Goal: Task Accomplishment & Management: Manage account settings

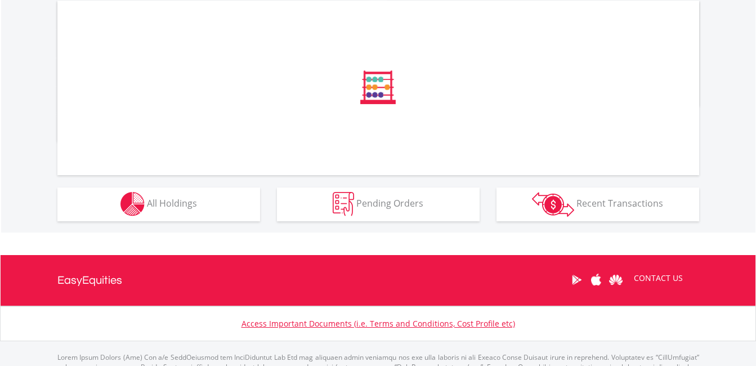
scroll to position [394, 0]
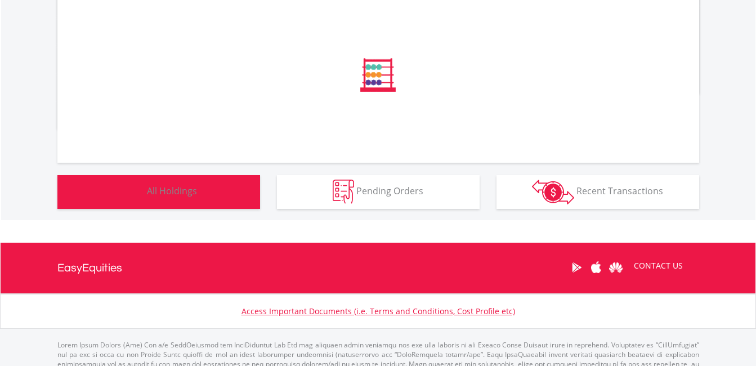
click at [147, 194] on span "All Holdings" at bounding box center [172, 191] width 50 height 12
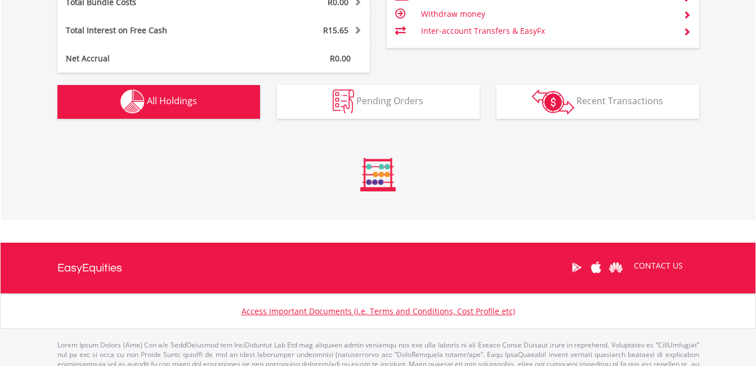
scroll to position [790, 0]
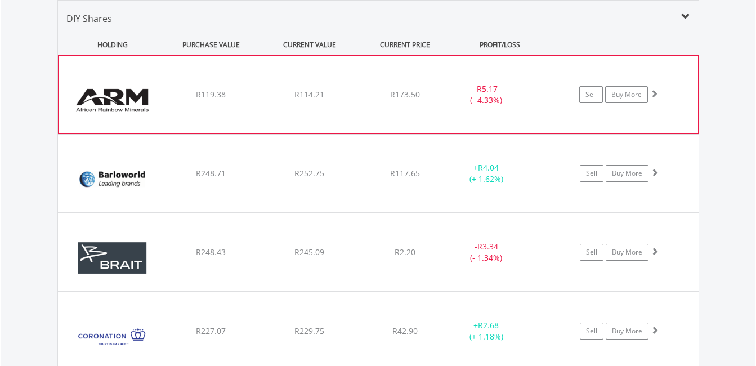
click at [341, 105] on div "﻿ African Rainbow Mineral Limited R119.38 R114.21 R173.50 - R5.17 (- 4.33%) Sel…" at bounding box center [378, 95] width 639 height 78
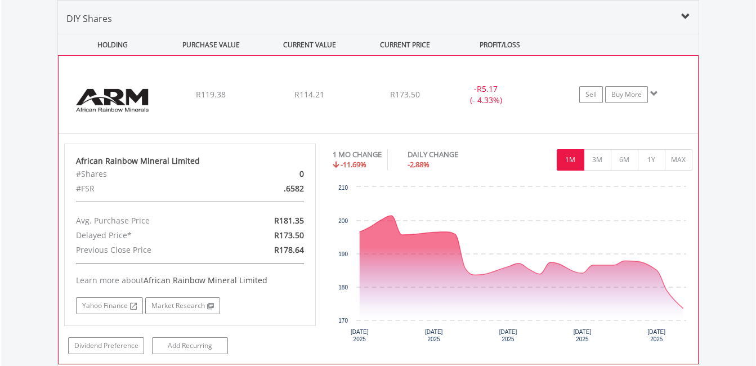
click at [365, 95] on div "R173.50" at bounding box center [404, 94] width 89 height 11
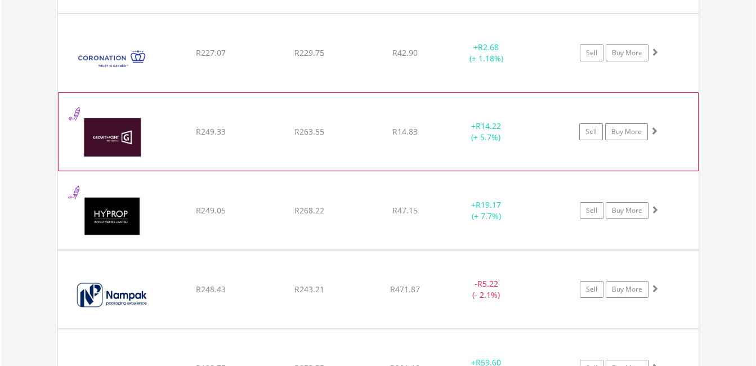
scroll to position [1071, 0]
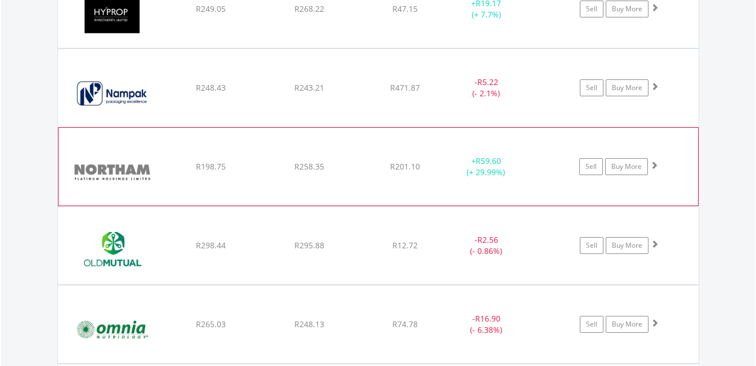
scroll to position [1296, 0]
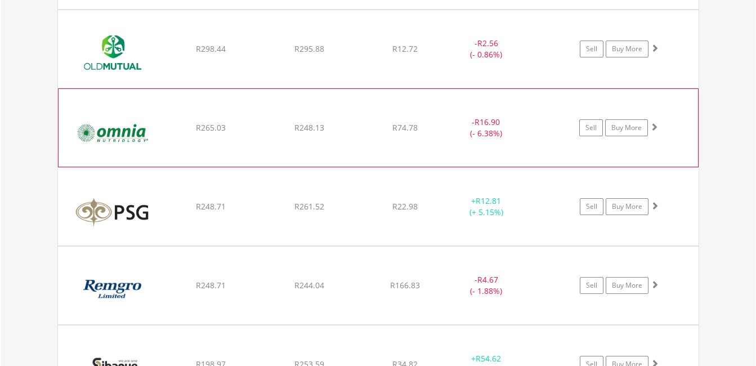
scroll to position [1521, 0]
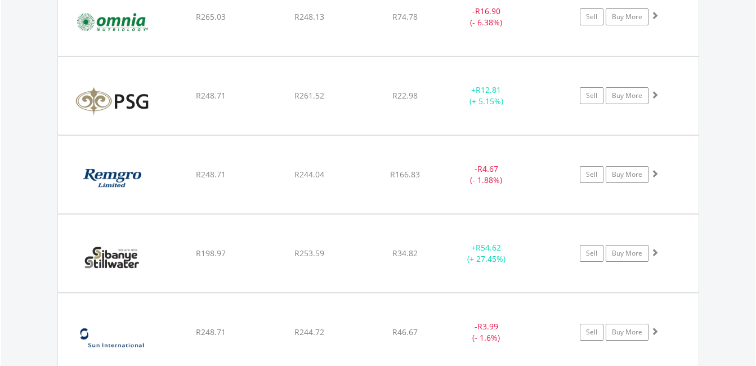
scroll to position [1578, 0]
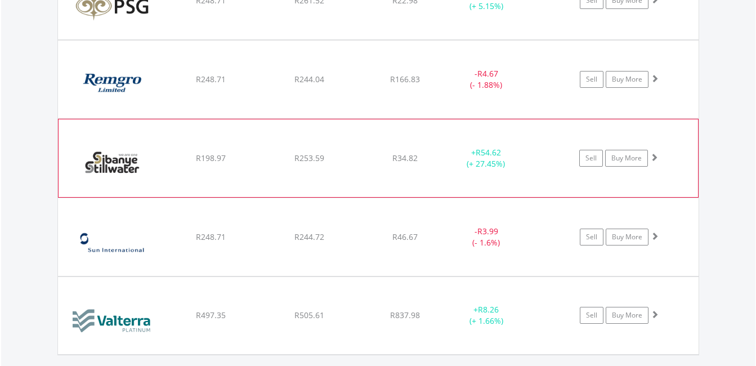
scroll to position [1746, 0]
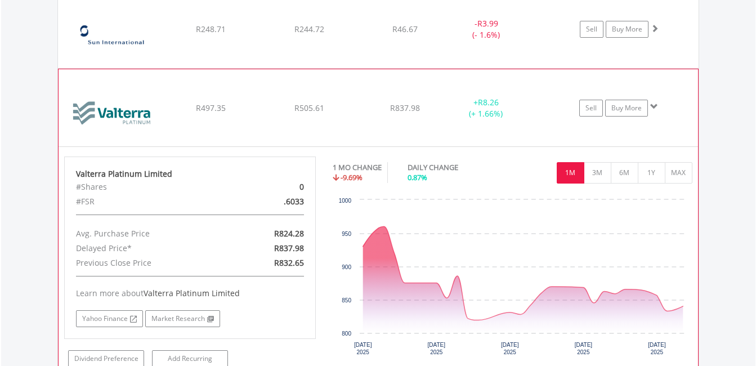
scroll to position [1803, 0]
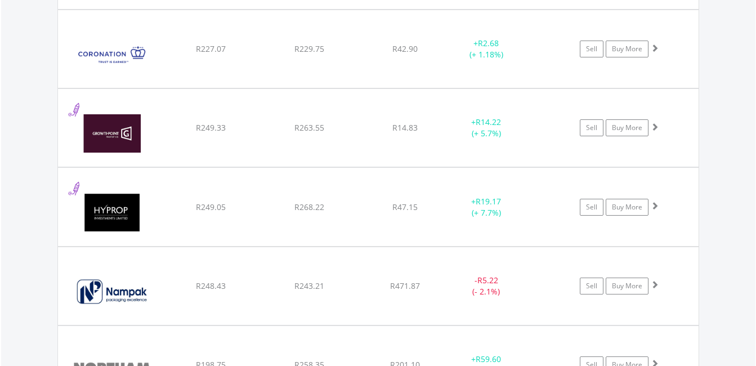
scroll to position [1184, 0]
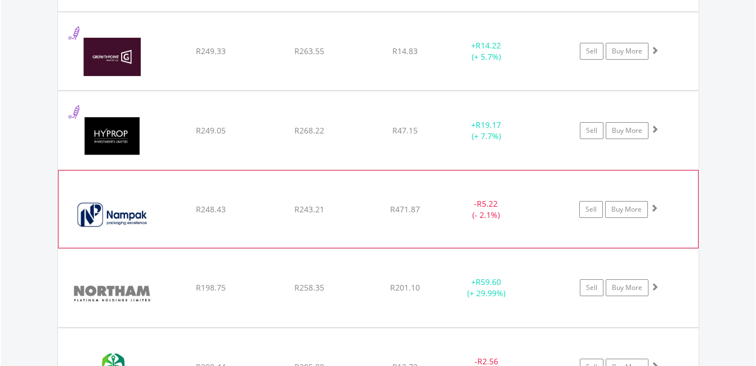
scroll to position [1071, 0]
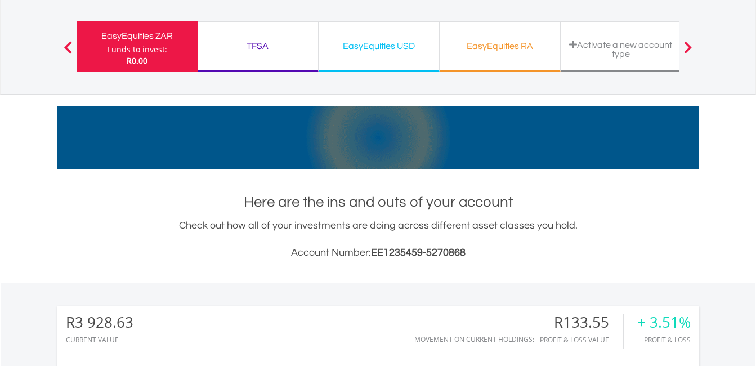
scroll to position [0, 0]
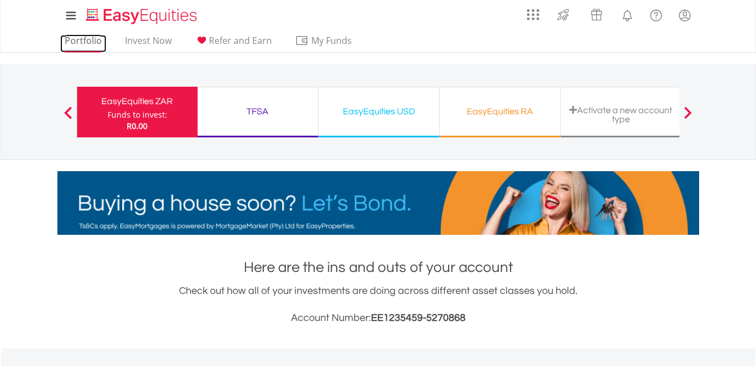
click at [79, 41] on link "Portfolio" at bounding box center [83, 43] width 46 height 17
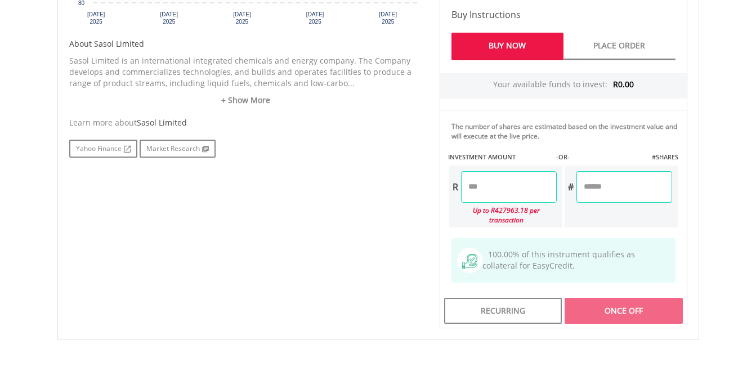
scroll to position [619, 0]
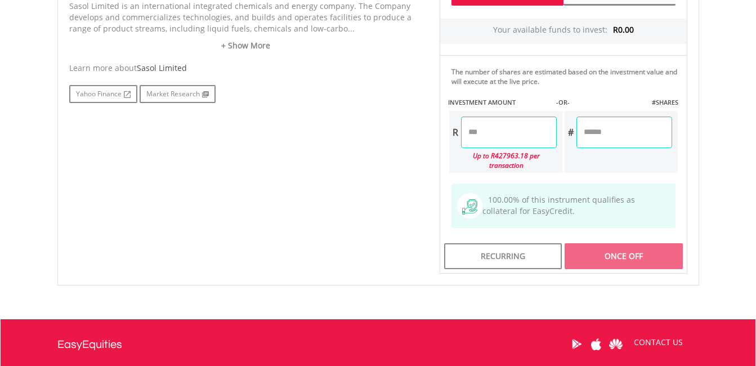
click at [502, 141] on input "number" at bounding box center [509, 133] width 96 height 32
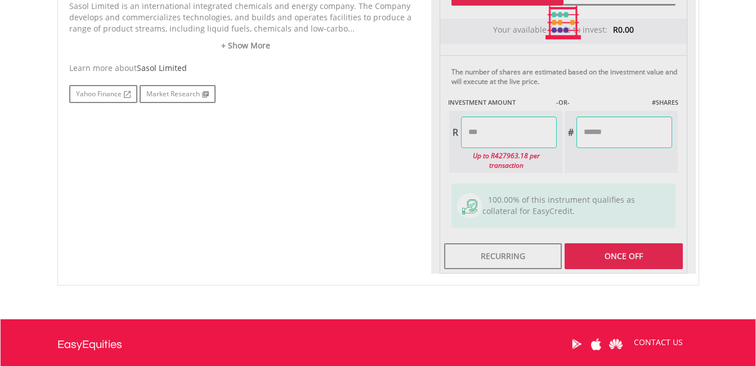
type input "******"
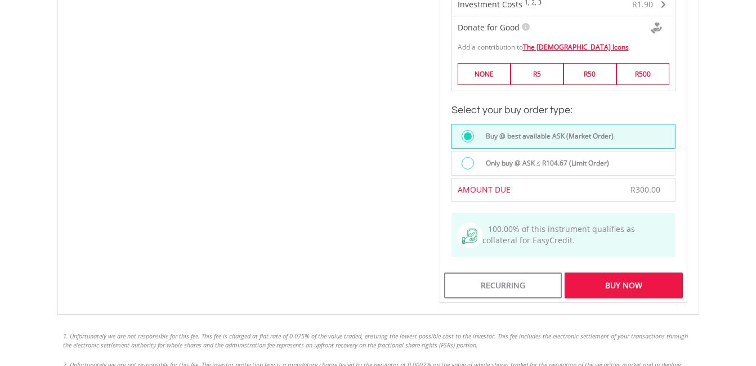
scroll to position [957, 0]
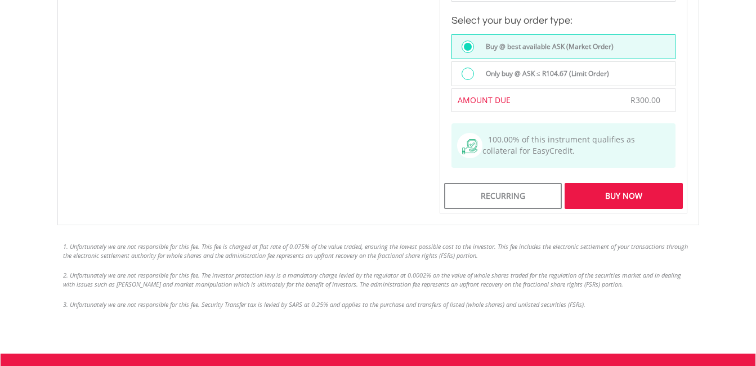
click at [624, 184] on div "Buy Now" at bounding box center [624, 196] width 118 height 26
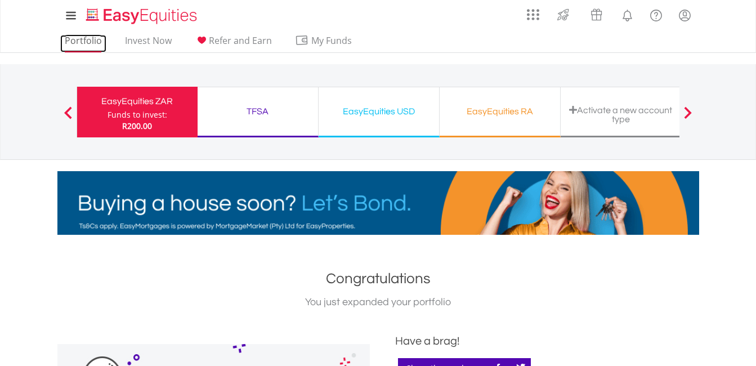
click at [77, 43] on link "Portfolio" at bounding box center [83, 43] width 46 height 17
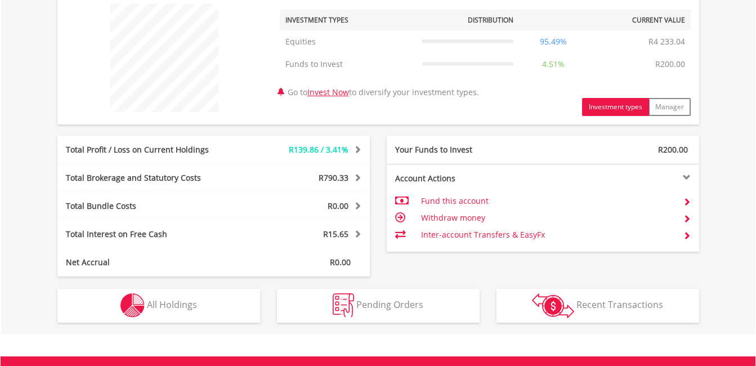
scroll to position [586, 0]
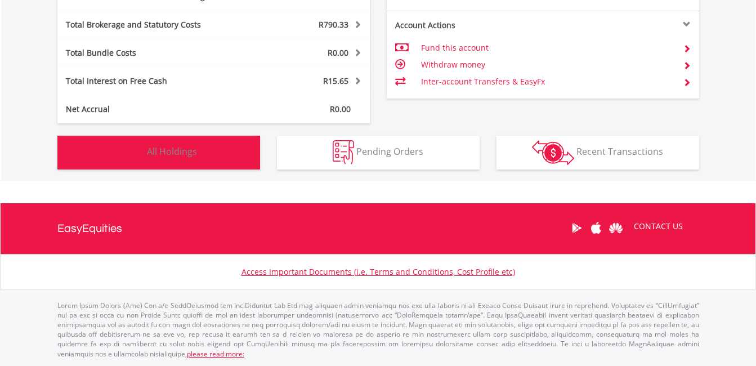
scroll to position [108, 214]
click at [161, 149] on span "All Holdings" at bounding box center [172, 151] width 50 height 12
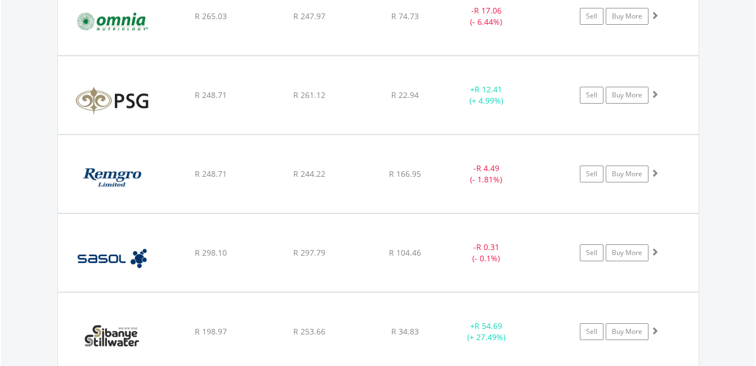
scroll to position [1690, 0]
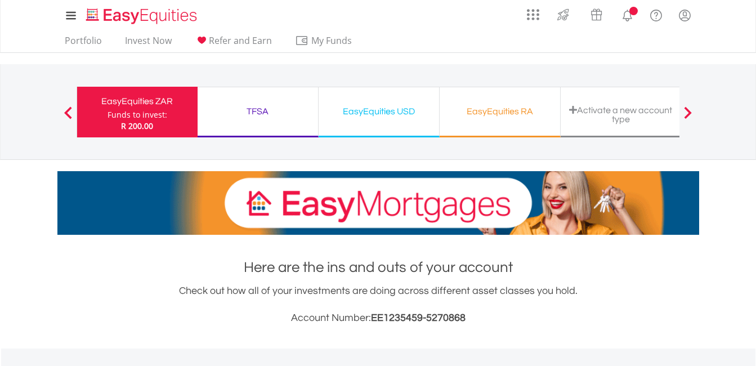
scroll to position [338, 0]
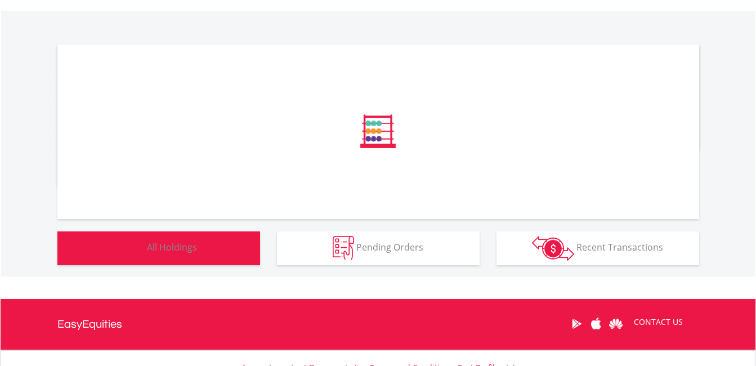
click at [154, 239] on button "Holdings All Holdings" at bounding box center [158, 248] width 203 height 34
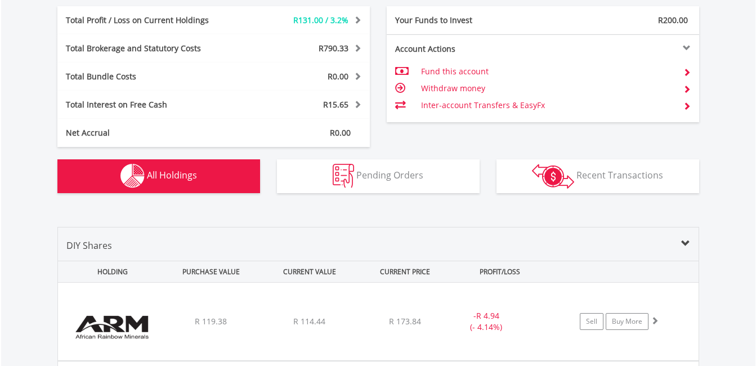
scroll to position [790, 0]
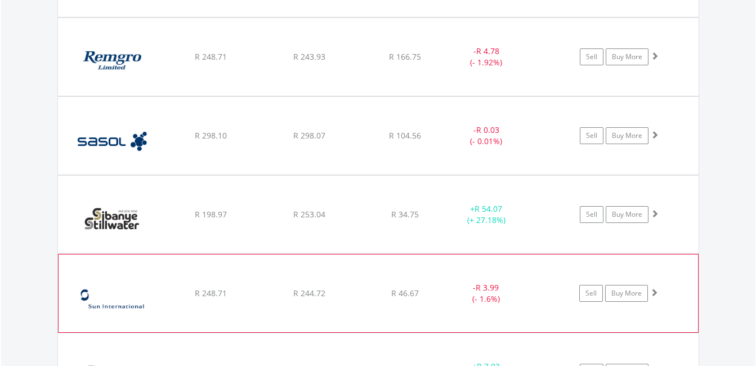
scroll to position [1803, 0]
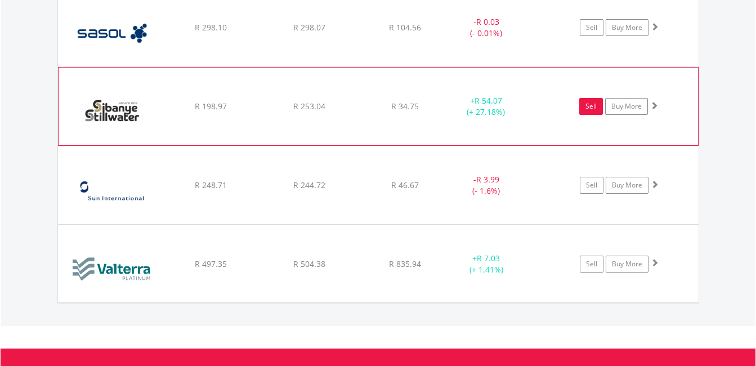
click at [584, 108] on link "Sell" at bounding box center [591, 106] width 24 height 17
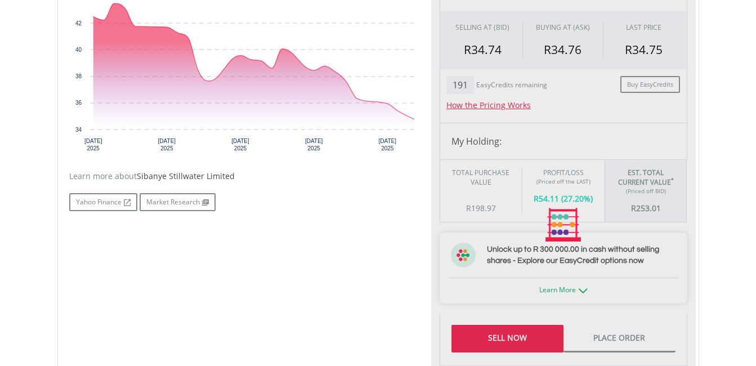
type input "******"
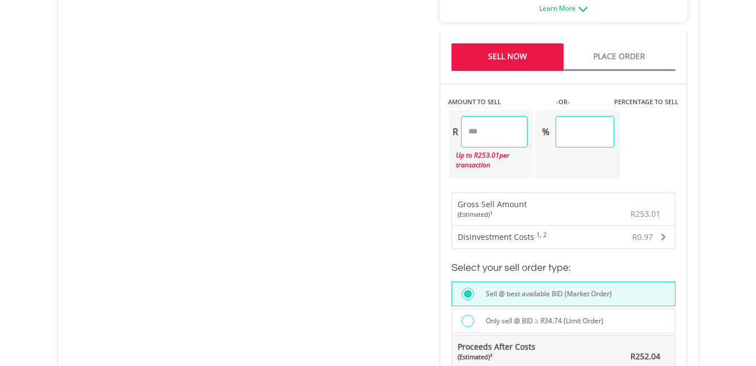
scroll to position [788, 0]
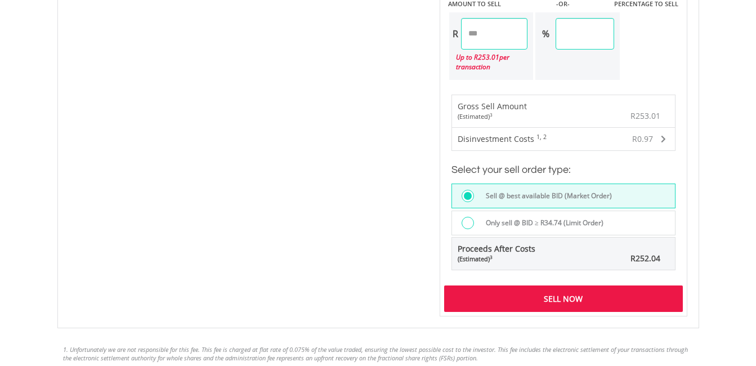
click at [576, 295] on div "Sell Now" at bounding box center [563, 298] width 239 height 26
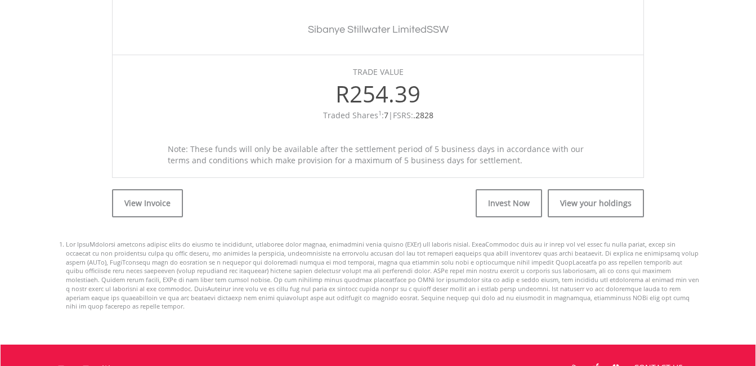
scroll to position [507, 0]
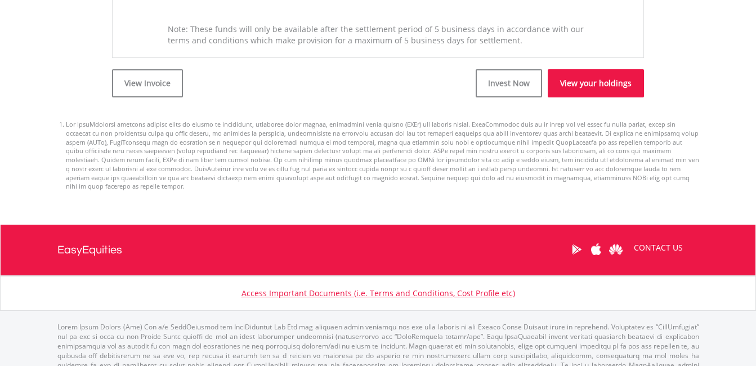
click at [597, 86] on link "View your holdings" at bounding box center [596, 83] width 96 height 28
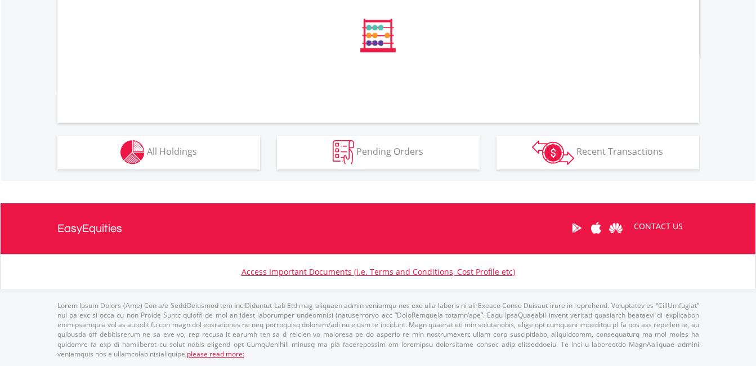
scroll to position [586, 0]
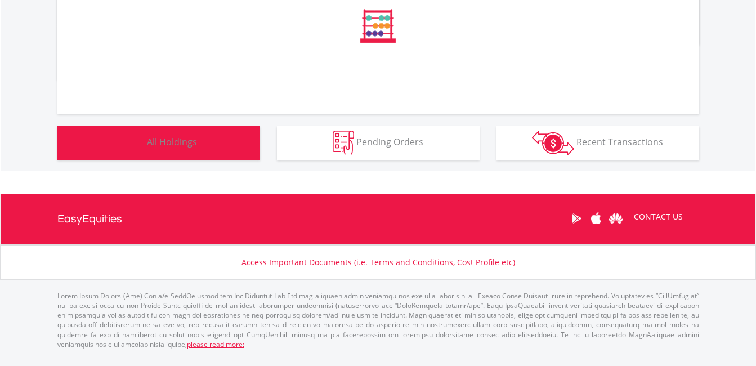
click at [145, 151] on button "Holdings All Holdings" at bounding box center [158, 143] width 203 height 34
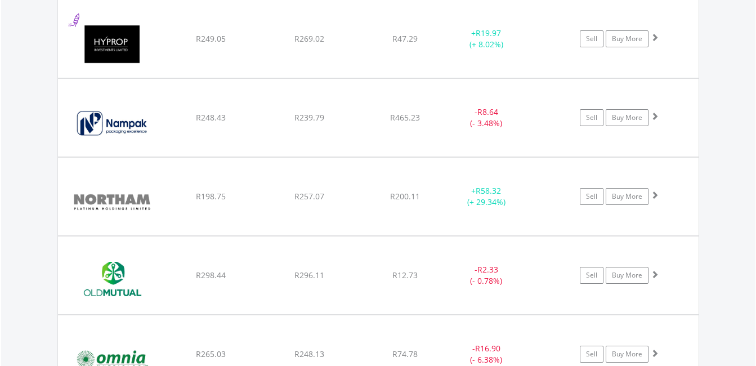
scroll to position [1296, 0]
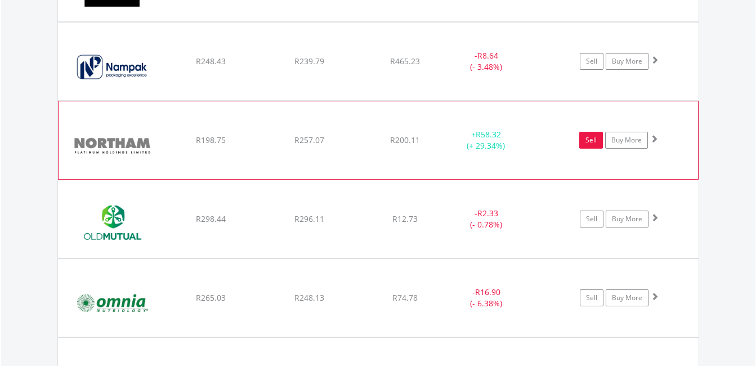
click at [594, 136] on link "Sell" at bounding box center [591, 140] width 24 height 17
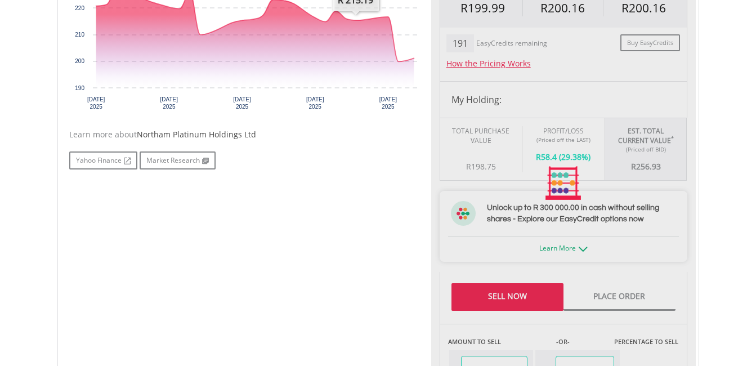
type input "******"
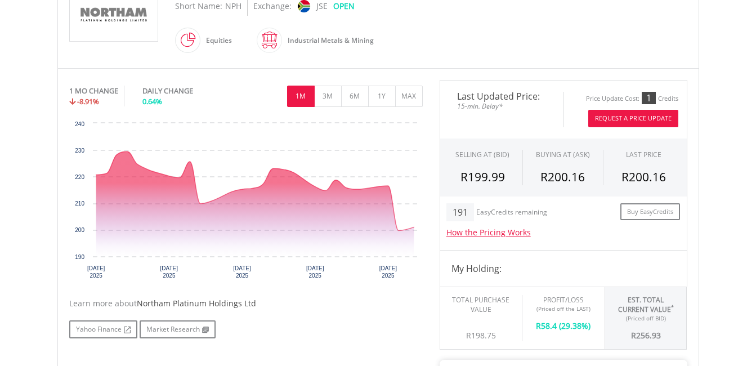
scroll to position [56, 0]
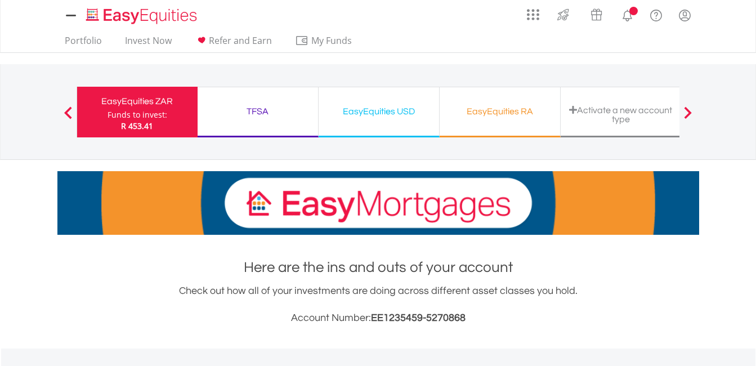
scroll to position [433, 0]
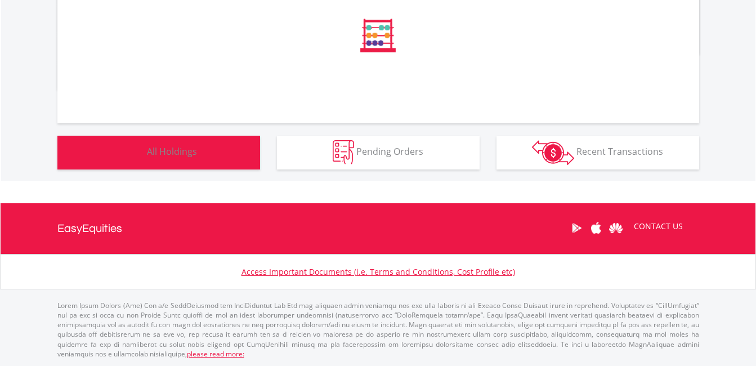
click at [165, 163] on button "Holdings All Holdings" at bounding box center [158, 153] width 203 height 34
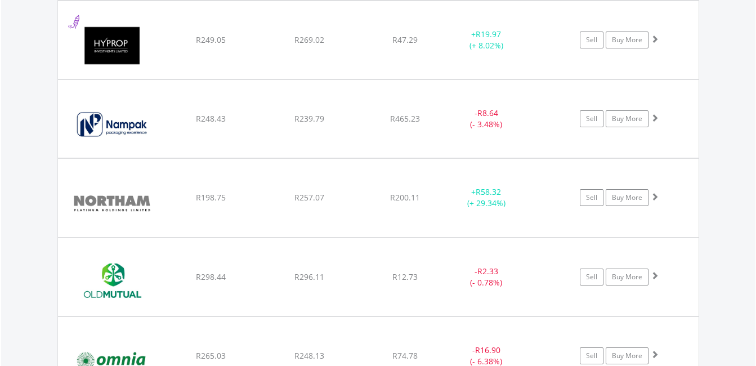
scroll to position [1240, 0]
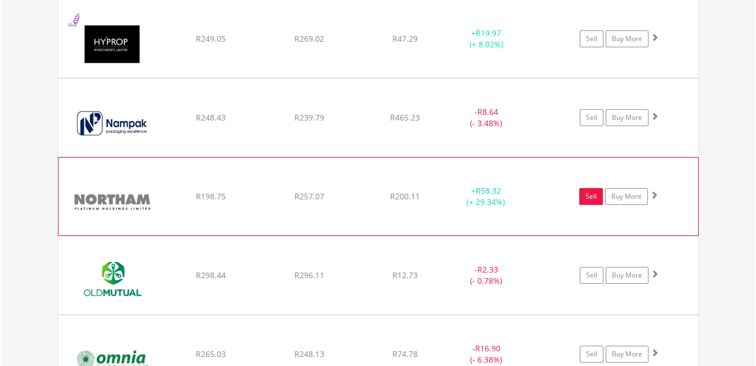
click at [592, 195] on link "Sell" at bounding box center [591, 196] width 24 height 17
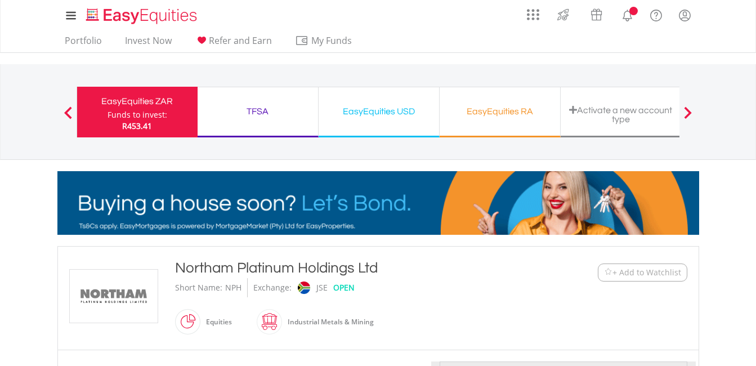
type input "******"
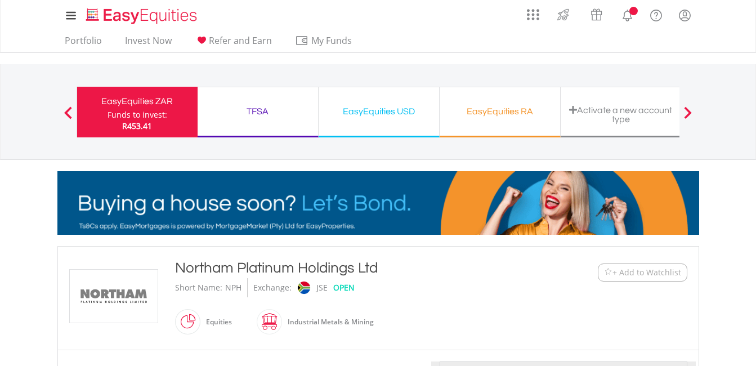
type input "******"
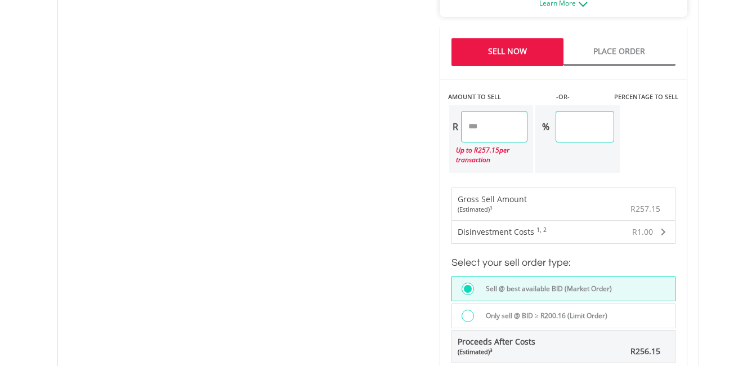
scroll to position [788, 0]
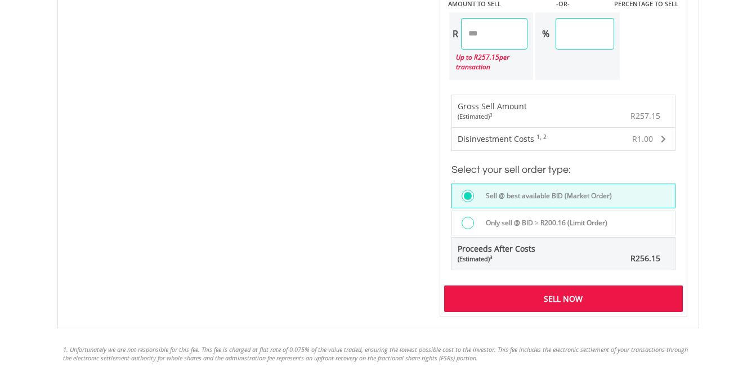
click at [562, 303] on div "Sell Now" at bounding box center [563, 298] width 239 height 26
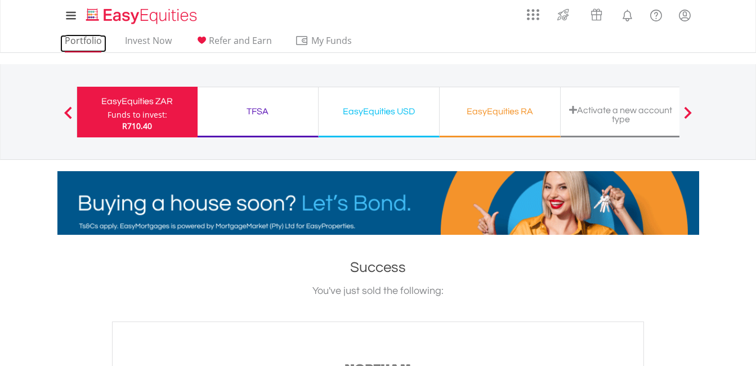
click at [86, 38] on link "Portfolio" at bounding box center [83, 43] width 46 height 17
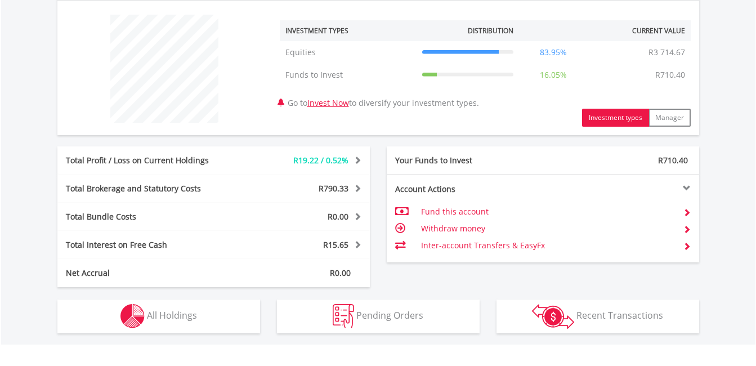
scroll to position [507, 0]
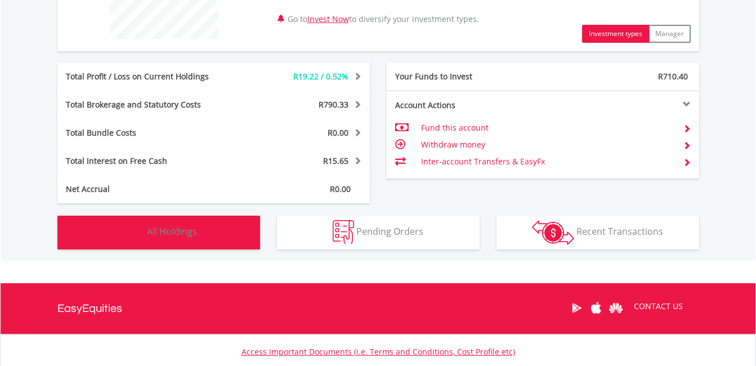
click at [154, 231] on span "All Holdings" at bounding box center [172, 231] width 50 height 12
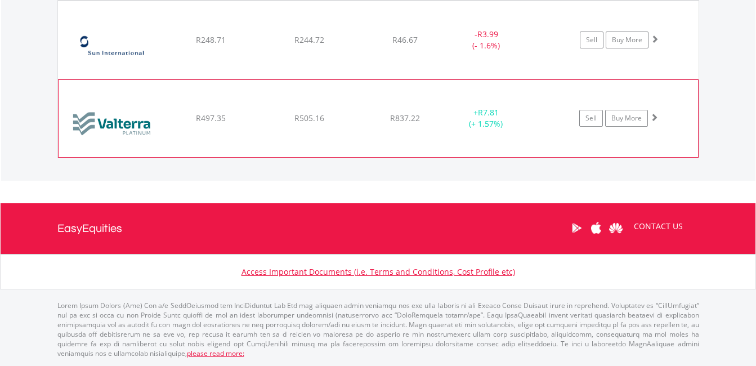
scroll to position [1790, 0]
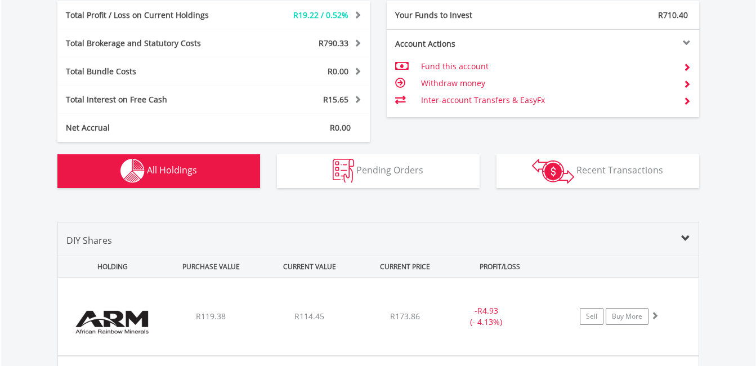
scroll to position [664, 0]
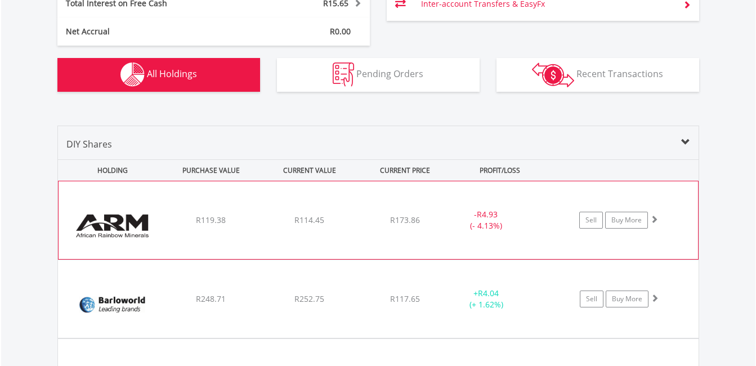
click at [328, 205] on div "﻿ African Rainbow Mineral Limited R119.38 R114.45 R173.86 - R4.93 (- 4.13%) Sel…" at bounding box center [378, 220] width 639 height 78
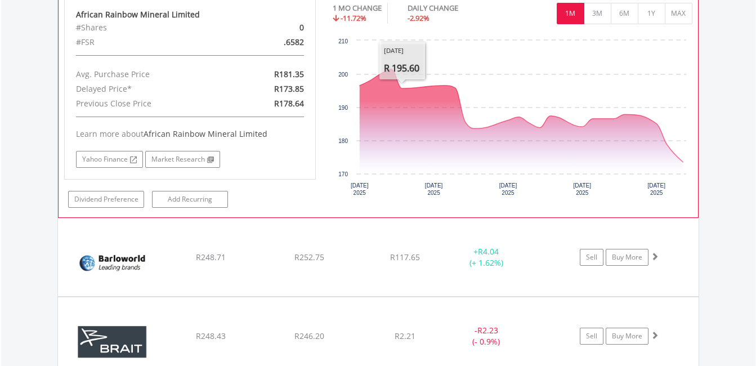
scroll to position [777, 0]
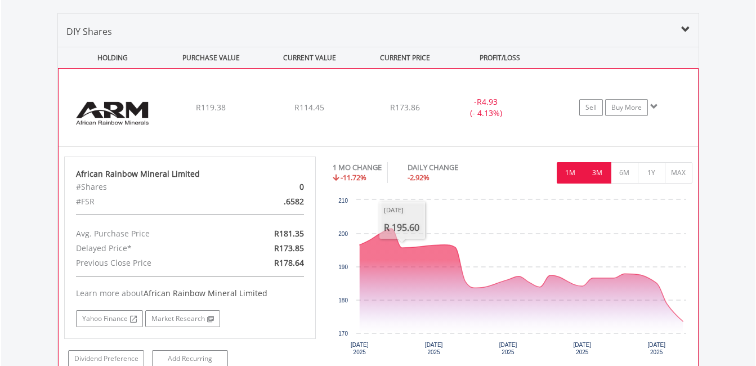
click at [590, 164] on button "3M" at bounding box center [598, 172] width 28 height 21
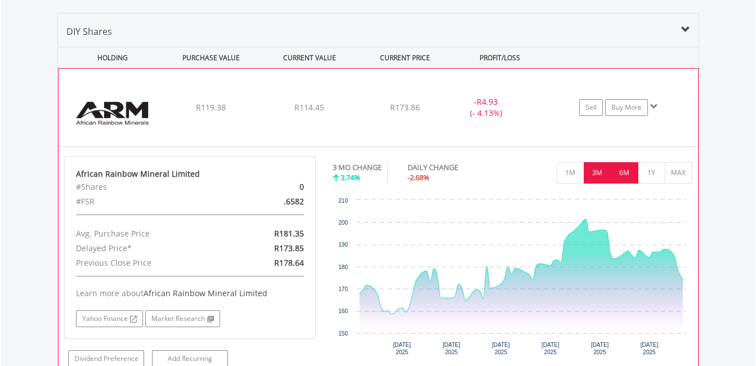
click at [625, 172] on button "6M" at bounding box center [625, 172] width 28 height 21
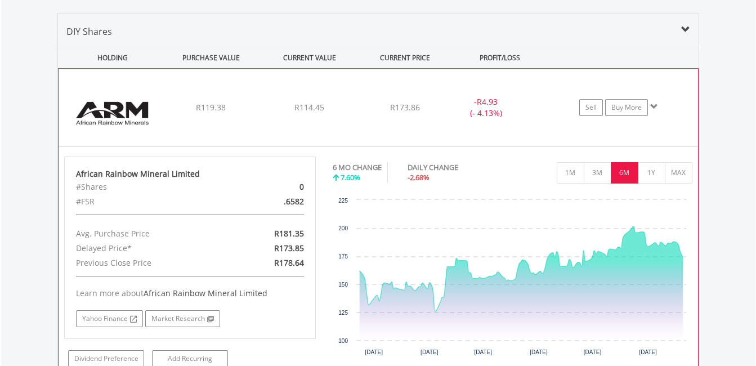
click at [417, 113] on div "R173.86" at bounding box center [404, 107] width 89 height 11
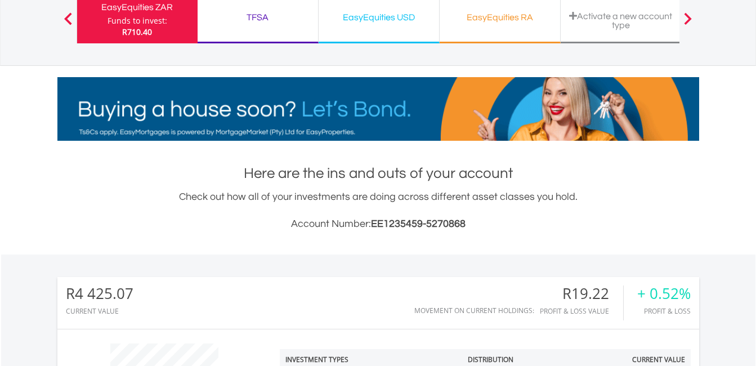
scroll to position [0, 0]
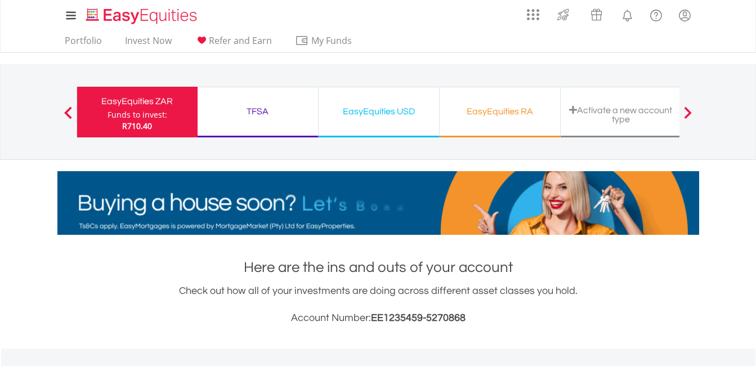
click at [264, 110] on div "TFSA" at bounding box center [257, 112] width 107 height 16
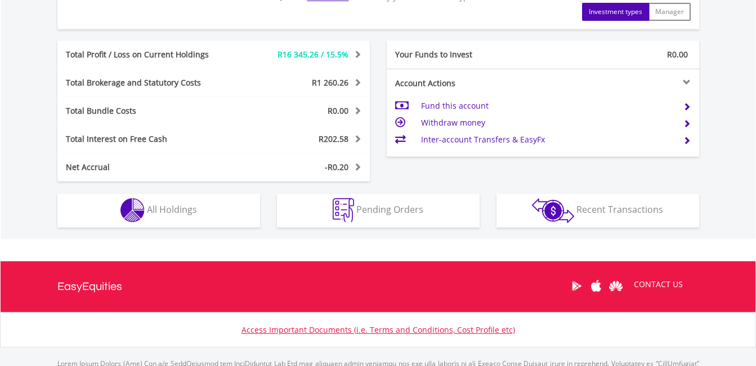
scroll to position [609, 0]
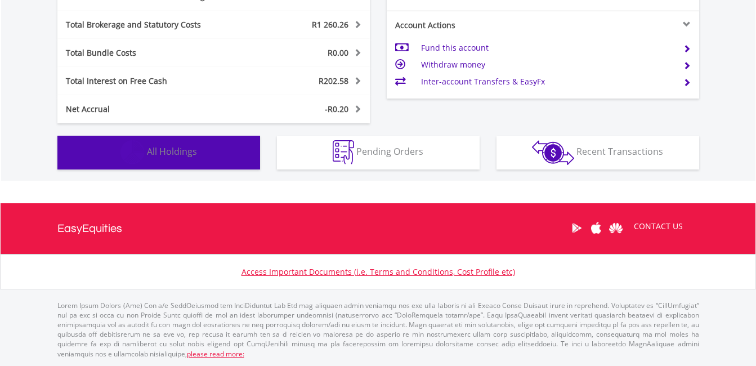
click at [176, 159] on button "Holdings All Holdings" at bounding box center [158, 153] width 203 height 34
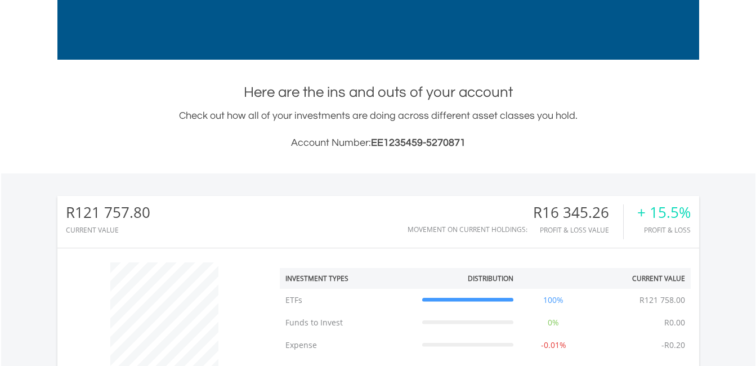
scroll to position [80, 0]
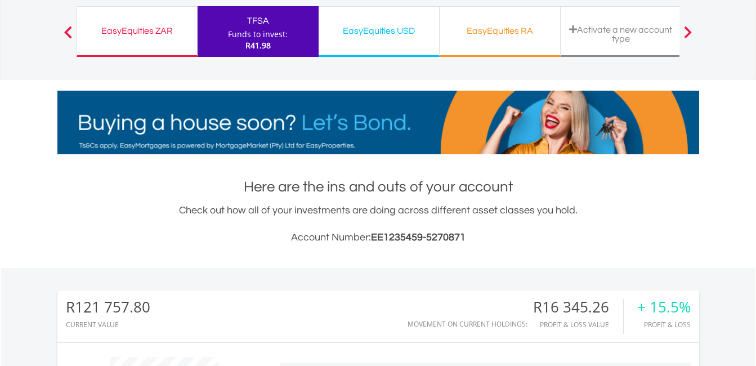
click at [385, 37] on div "EasyEquities USD" at bounding box center [378, 31] width 107 height 16
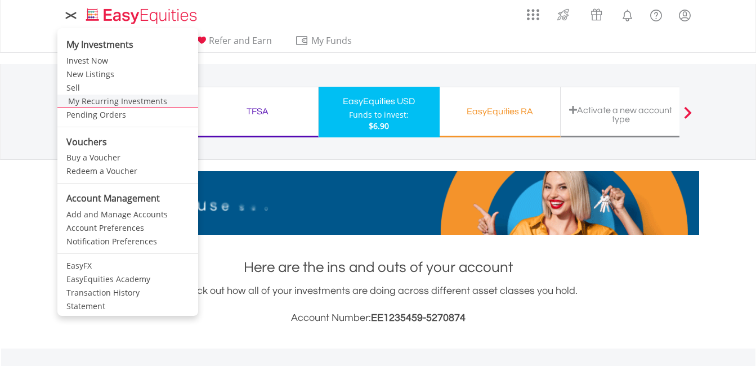
scroll to position [108, 214]
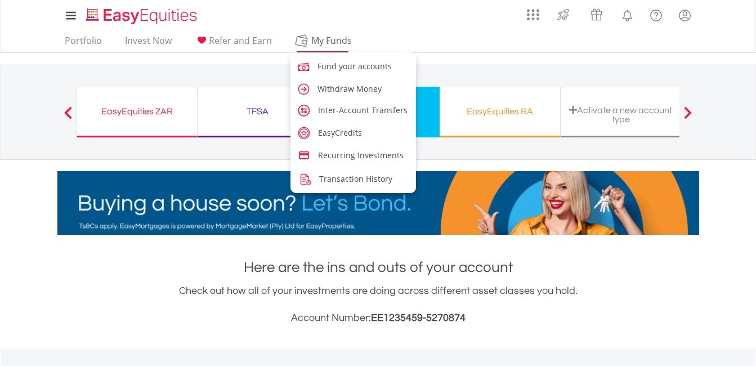
click at [355, 44] on span "My Funds" at bounding box center [332, 40] width 74 height 15
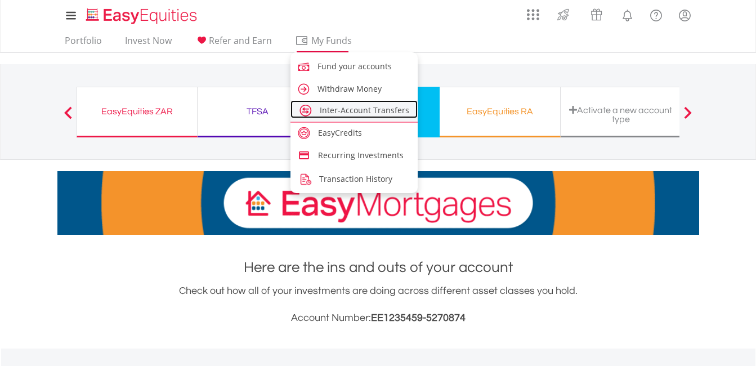
click at [339, 111] on span "Inter-Account Transfers" at bounding box center [364, 110] width 89 height 11
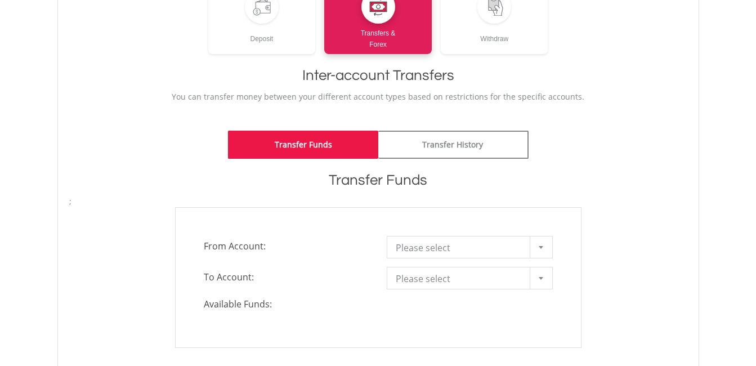
scroll to position [281, 0]
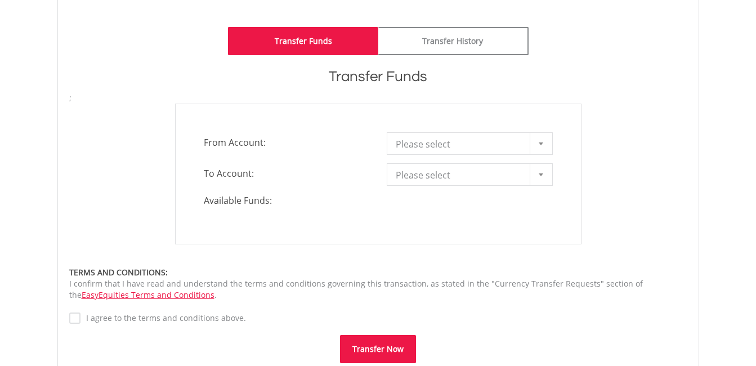
click at [472, 153] on span "Please select" at bounding box center [461, 144] width 131 height 23
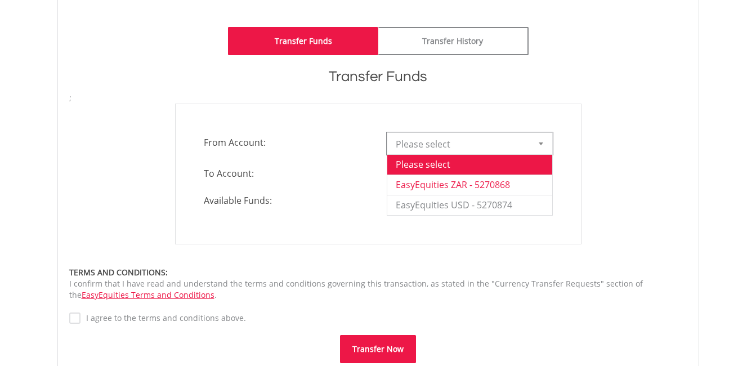
click at [463, 181] on li "EasyEquities ZAR - 5270868" at bounding box center [469, 184] width 165 height 20
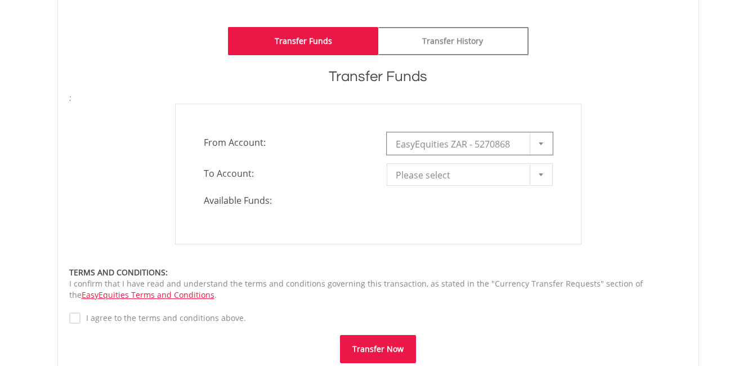
click at [462, 176] on span "Please select" at bounding box center [461, 175] width 131 height 23
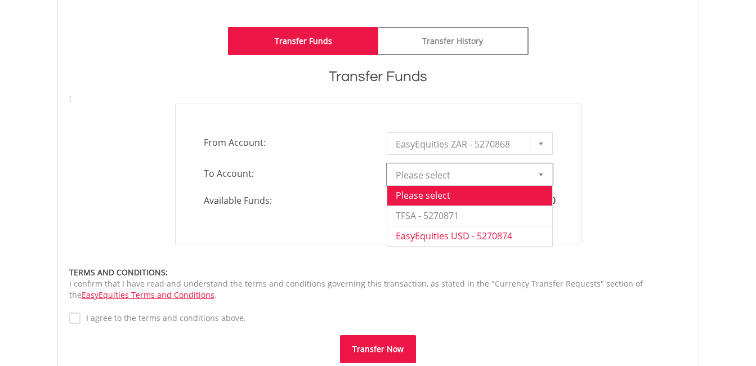
click at [451, 236] on li "EasyEquities USD - 5270874" at bounding box center [469, 236] width 165 height 20
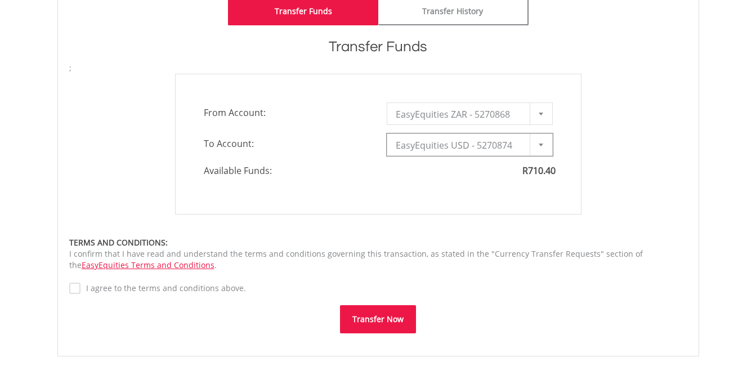
scroll to position [338, 0]
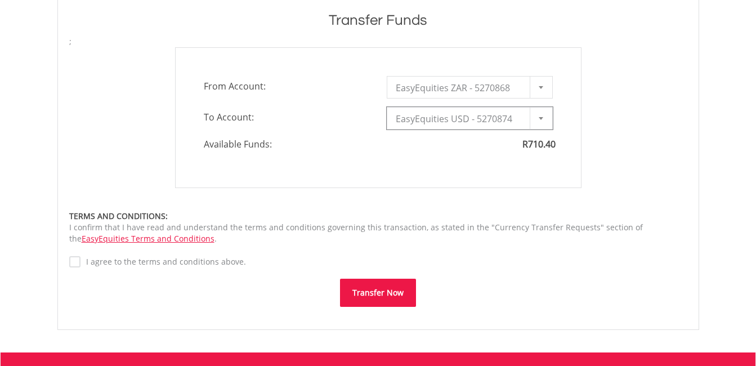
type input "*"
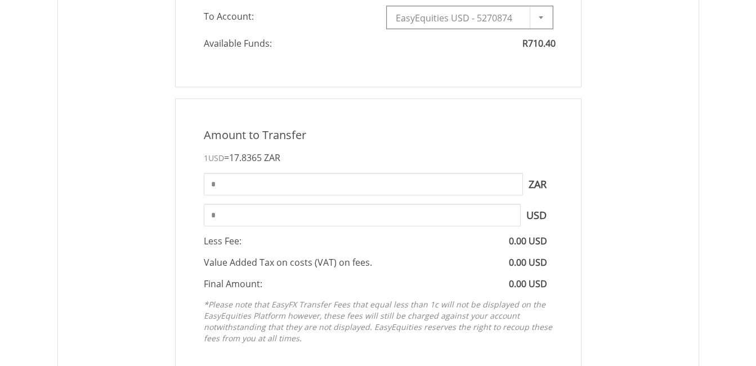
scroll to position [450, 0]
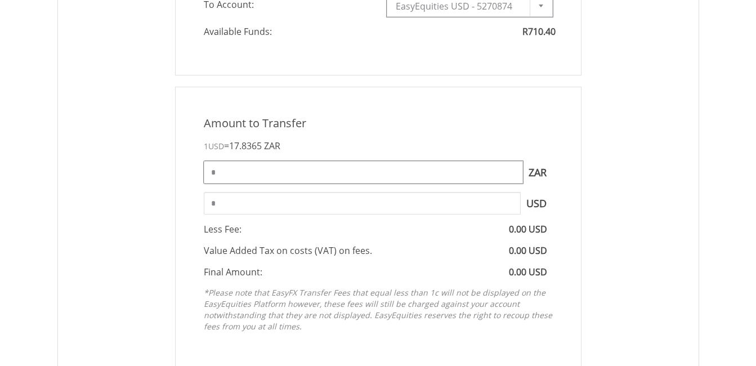
click at [289, 171] on input "*" at bounding box center [363, 172] width 319 height 23
drag, startPoint x: 223, startPoint y: 173, endPoint x: 169, endPoint y: 165, distance: 54.5
click at [169, 165] on div "Amount to Transfer 1 USD = 17.8365 ZAR * ZAR You can transfer funds into your o…" at bounding box center [378, 227] width 423 height 280
type input "******"
type input "*****"
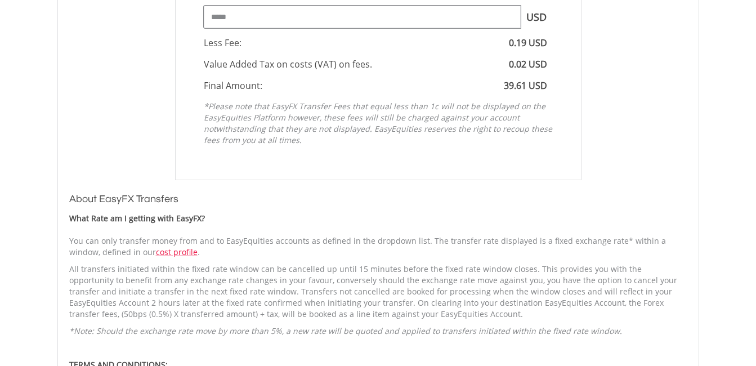
scroll to position [732, 0]
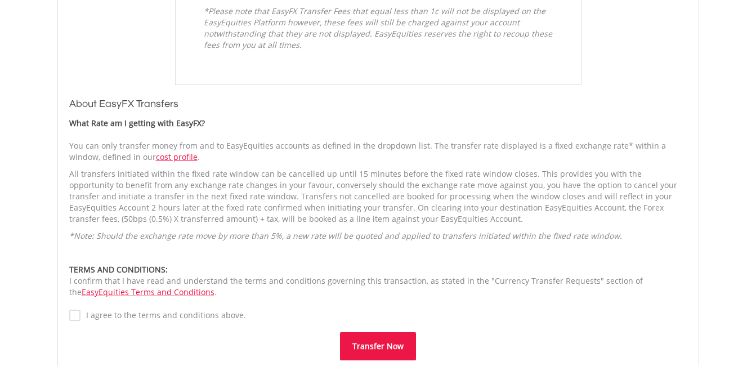
click at [101, 314] on label "I agree to the terms and conditions above." at bounding box center [162, 315] width 165 height 11
click at [380, 348] on button "Transfer Now" at bounding box center [378, 346] width 76 height 28
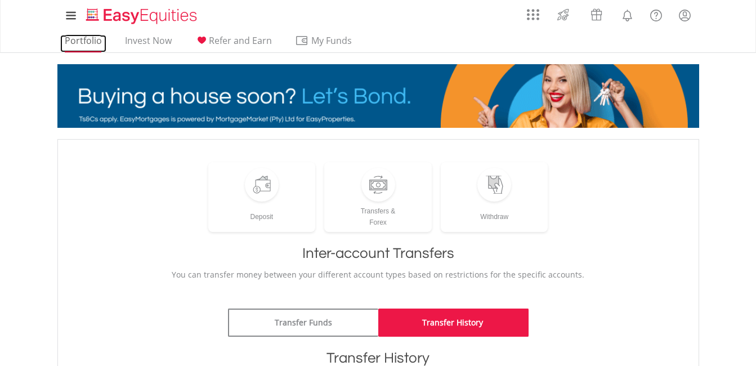
click at [89, 45] on link "Portfolio" at bounding box center [83, 43] width 46 height 17
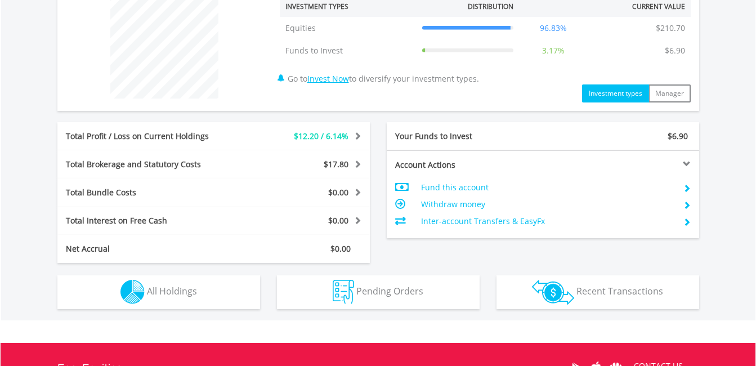
scroll to position [563, 0]
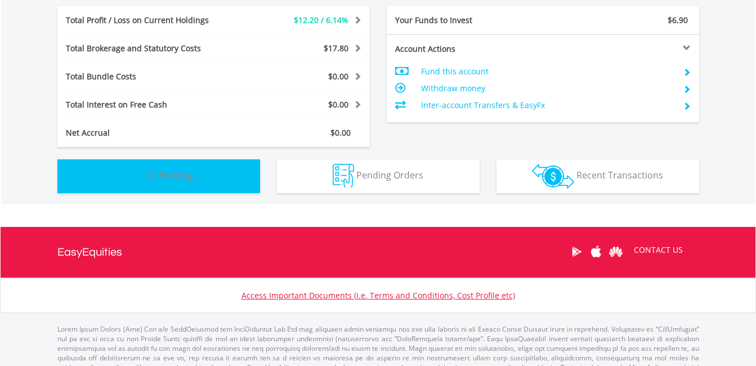
click at [186, 180] on span "All Holdings" at bounding box center [172, 175] width 50 height 12
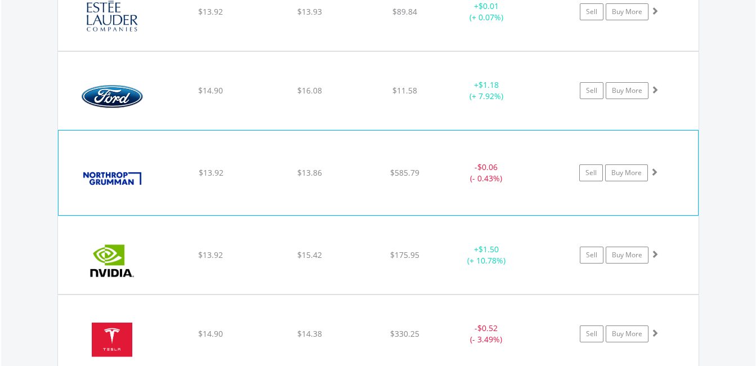
scroll to position [1409, 0]
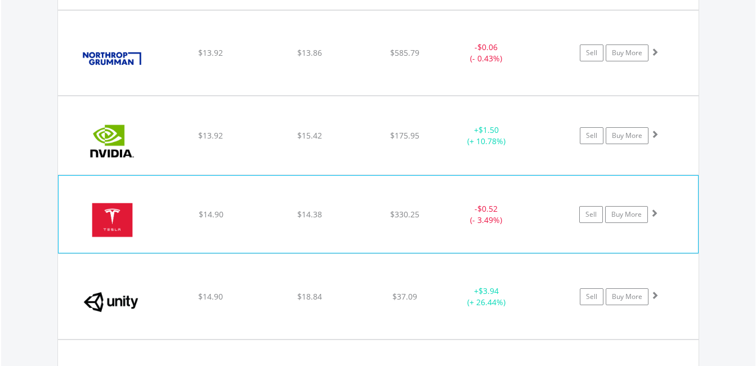
scroll to position [1521, 0]
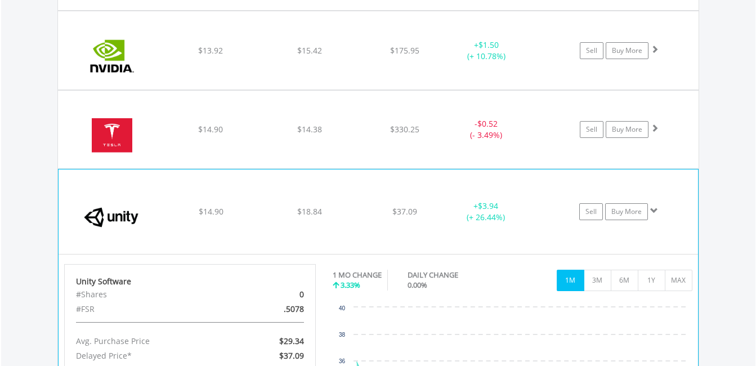
scroll to position [1578, 0]
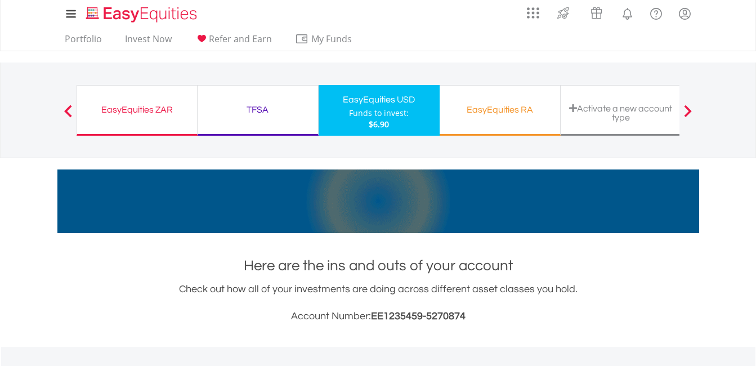
scroll to position [0, 0]
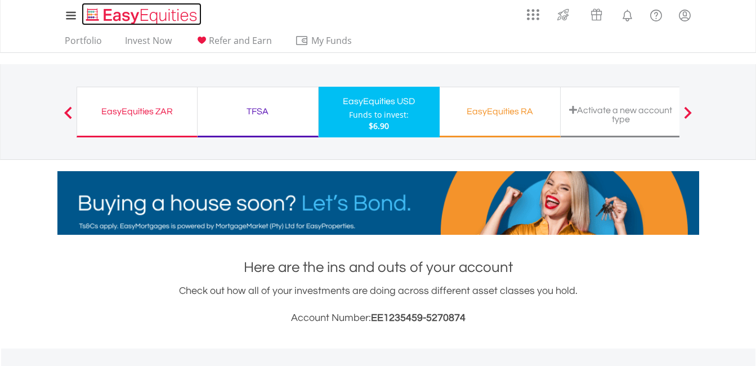
click at [134, 15] on img "Home page" at bounding box center [143, 16] width 118 height 19
